Goal: Information Seeking & Learning: Find specific fact

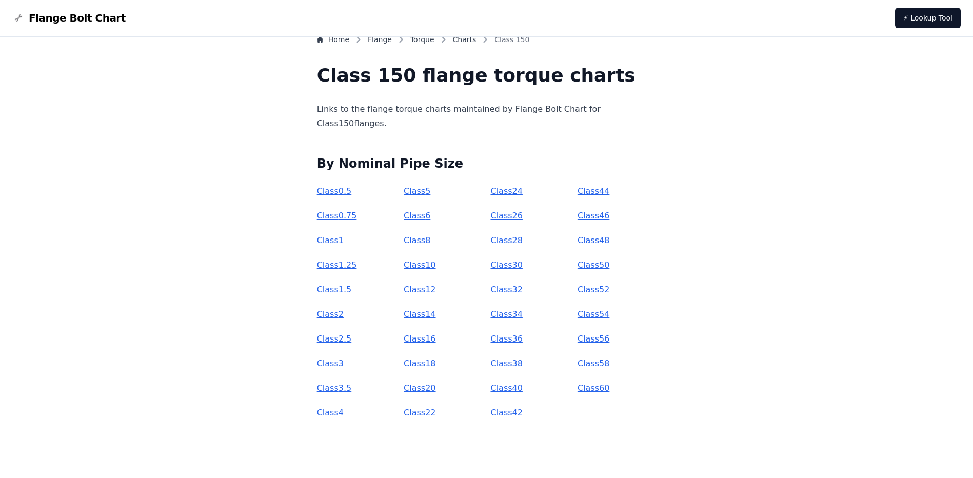
scroll to position [23, 0]
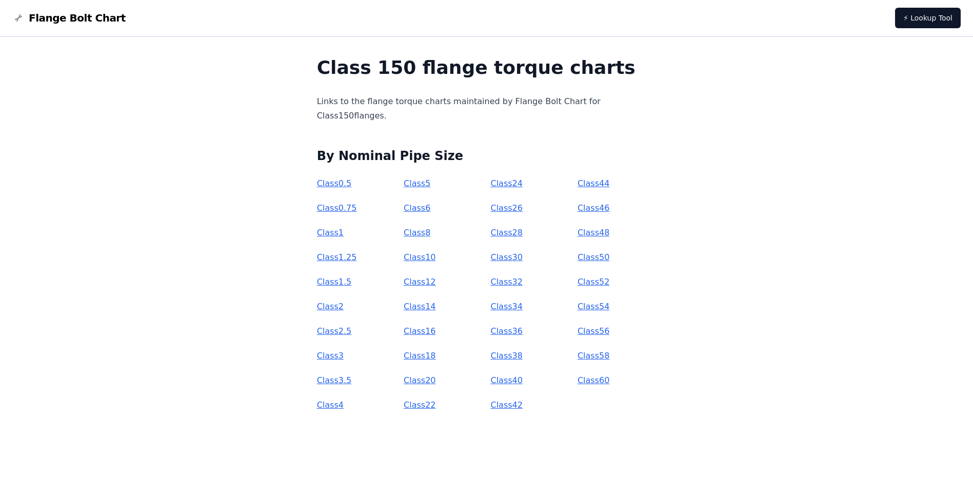
click at [435, 257] on link "Class 10" at bounding box center [420, 257] width 32 height 10
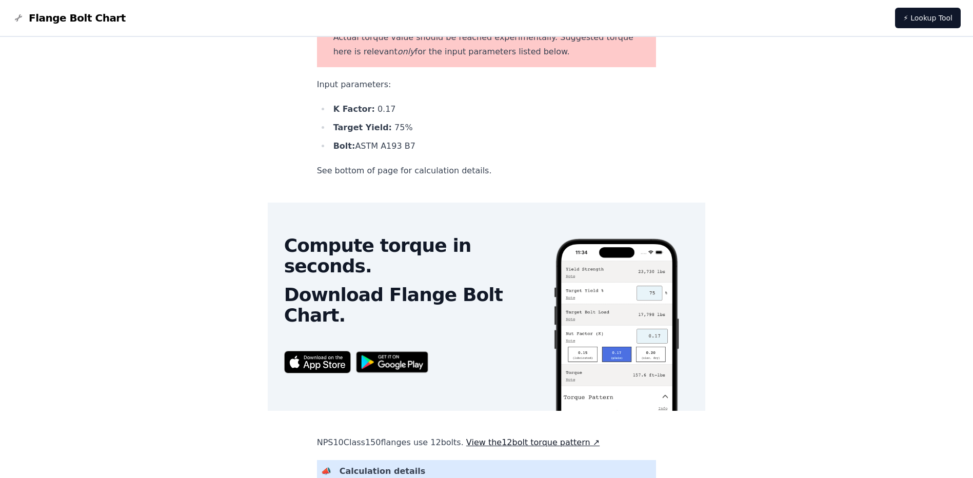
scroll to position [51, 0]
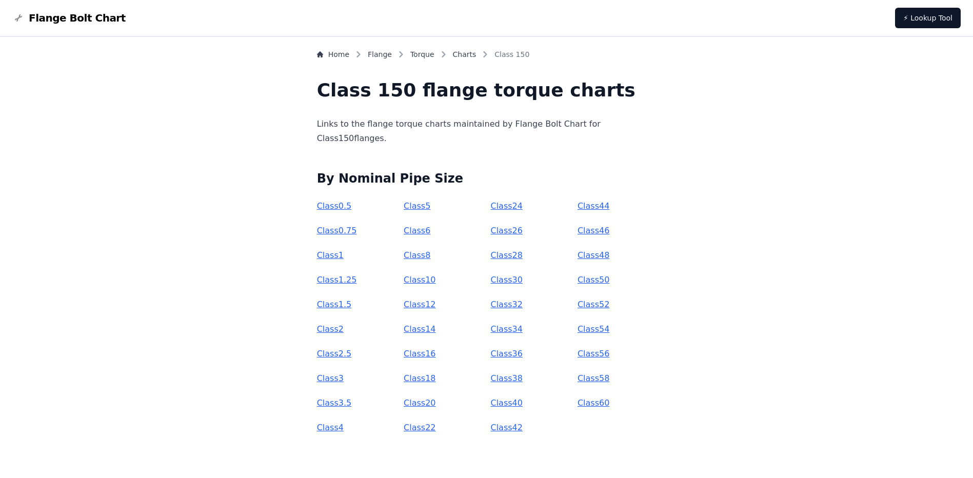
scroll to position [23, 0]
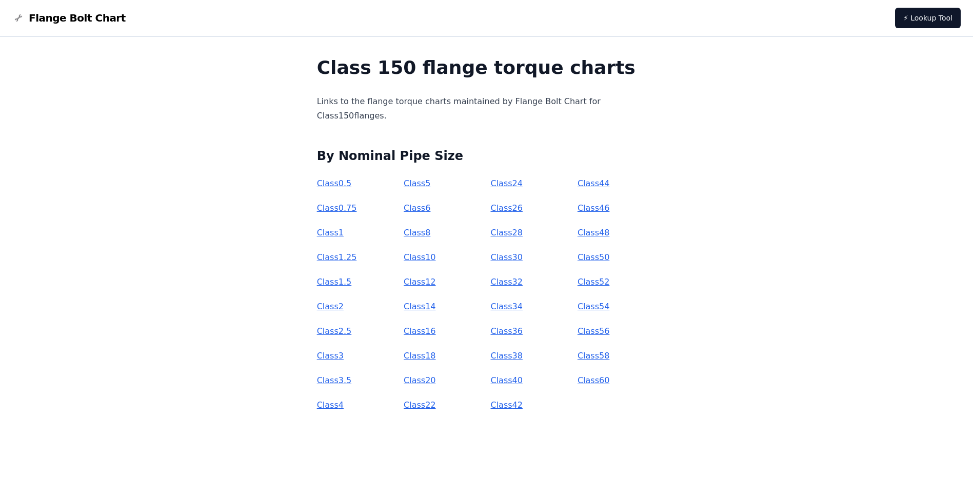
click at [430, 184] on link "Class 5" at bounding box center [417, 183] width 27 height 10
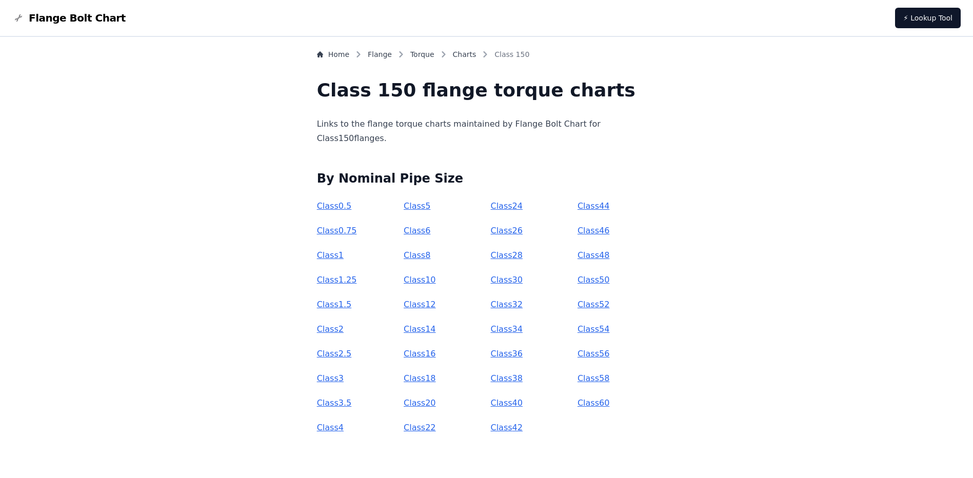
click at [430, 231] on link "Class 6" at bounding box center [417, 231] width 27 height 10
